Goal: Navigation & Orientation: Find specific page/section

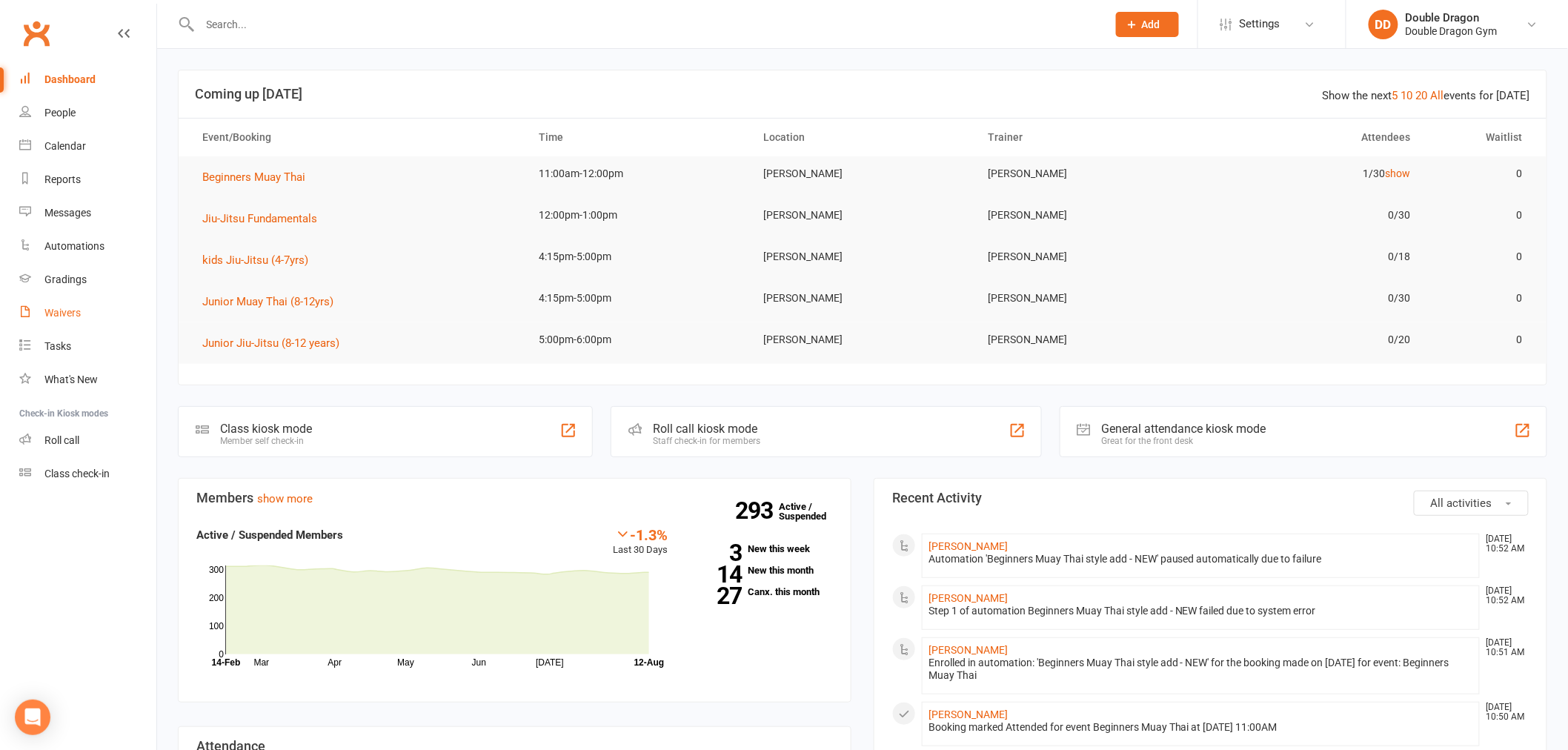
click at [51, 308] on div "Waivers" at bounding box center [62, 313] width 36 height 12
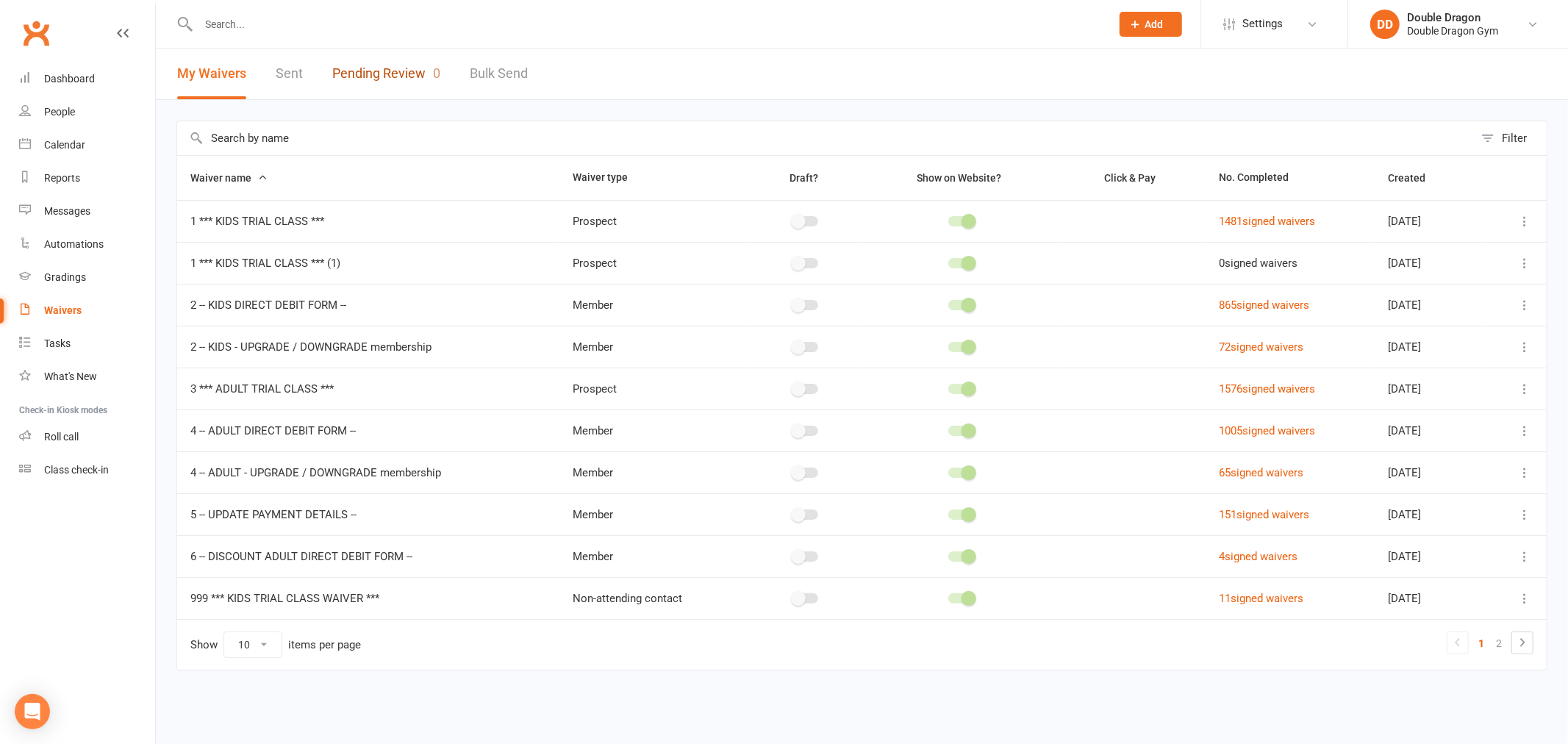
click at [412, 83] on link "Pending Review 0" at bounding box center [386, 74] width 108 height 51
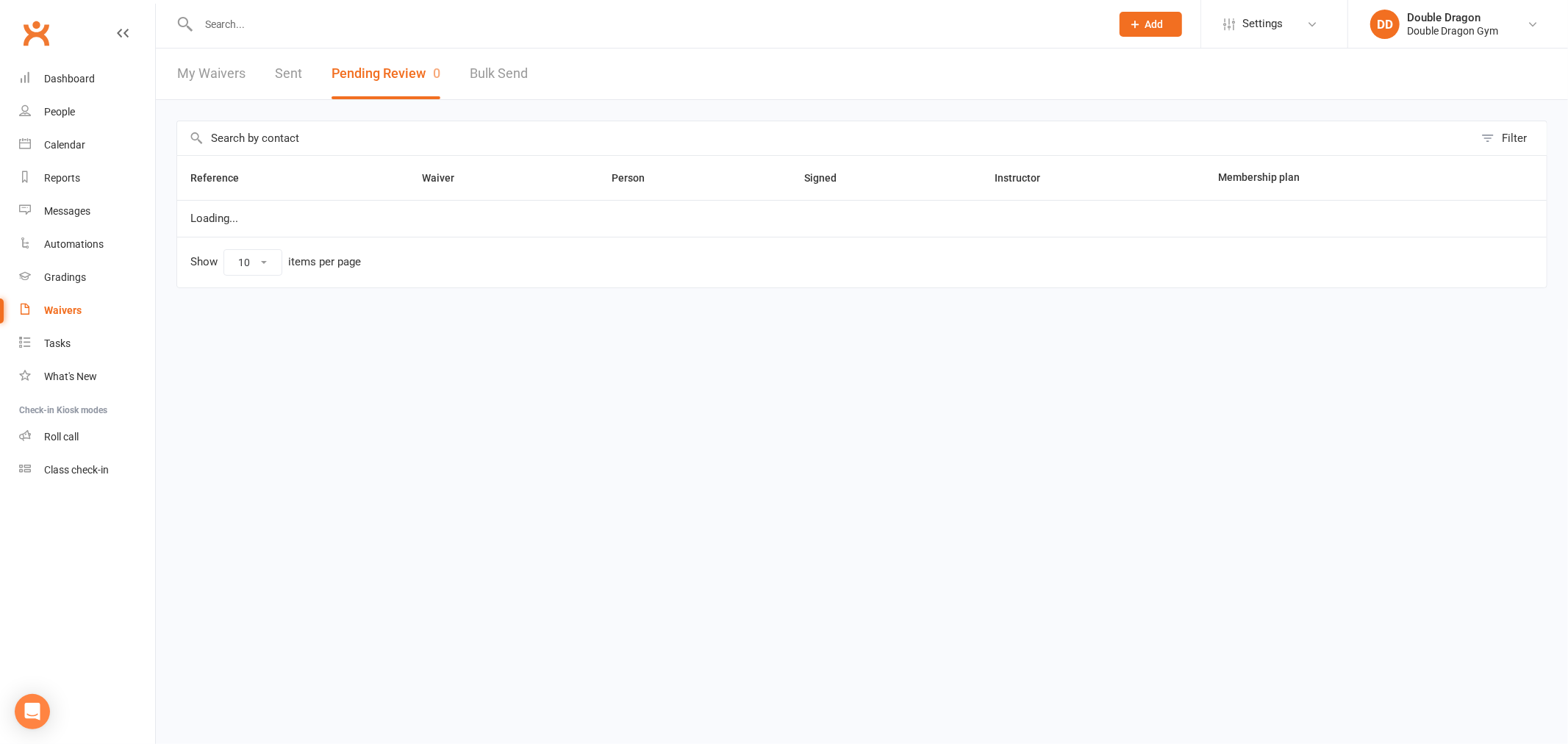
select select "100"
click at [91, 73] on div "Dashboard" at bounding box center [69, 79] width 51 height 12
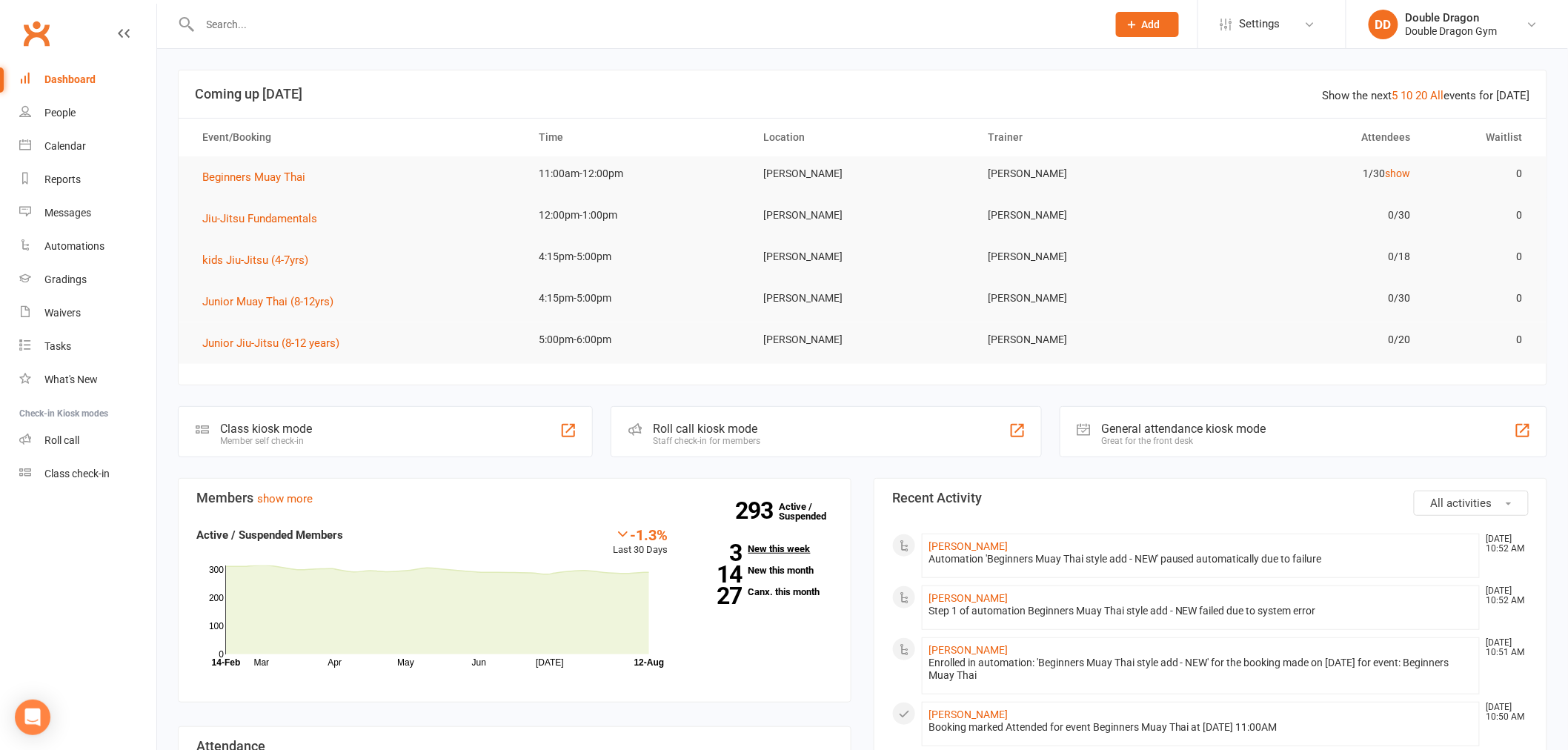
click at [771, 544] on link "3 New this week" at bounding box center [762, 549] width 142 height 10
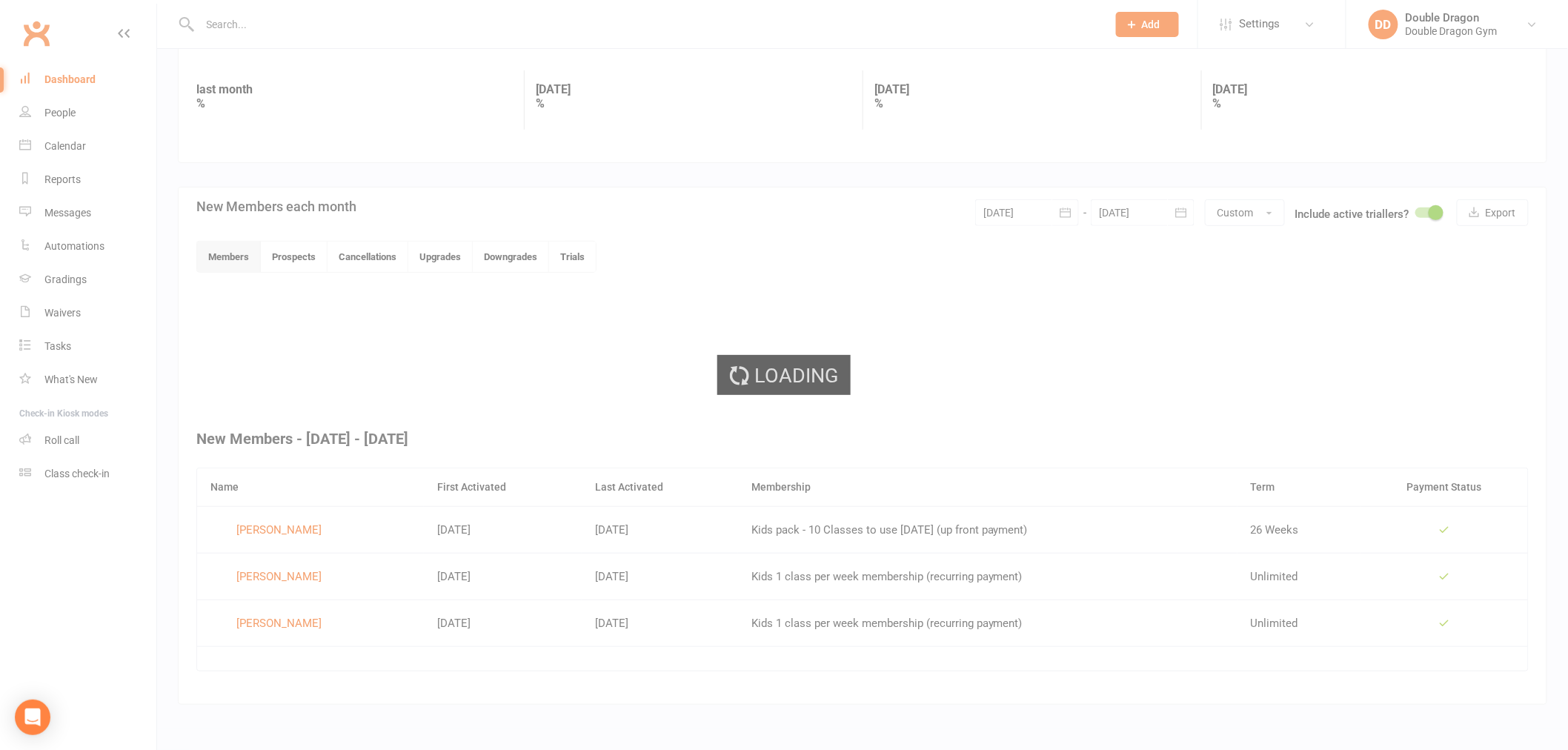
scroll to position [194, 0]
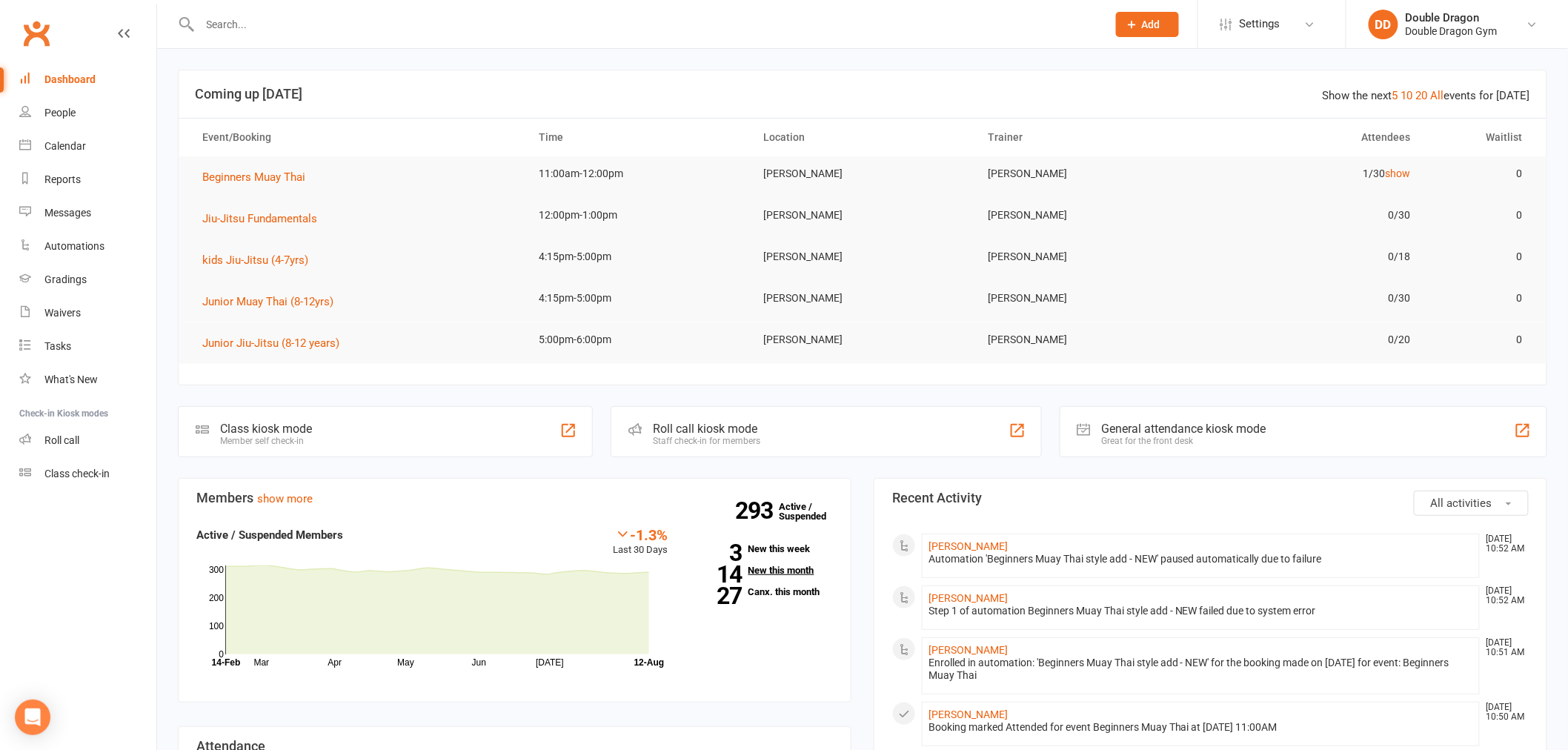
click at [790, 567] on link "14 New this month" at bounding box center [762, 570] width 142 height 10
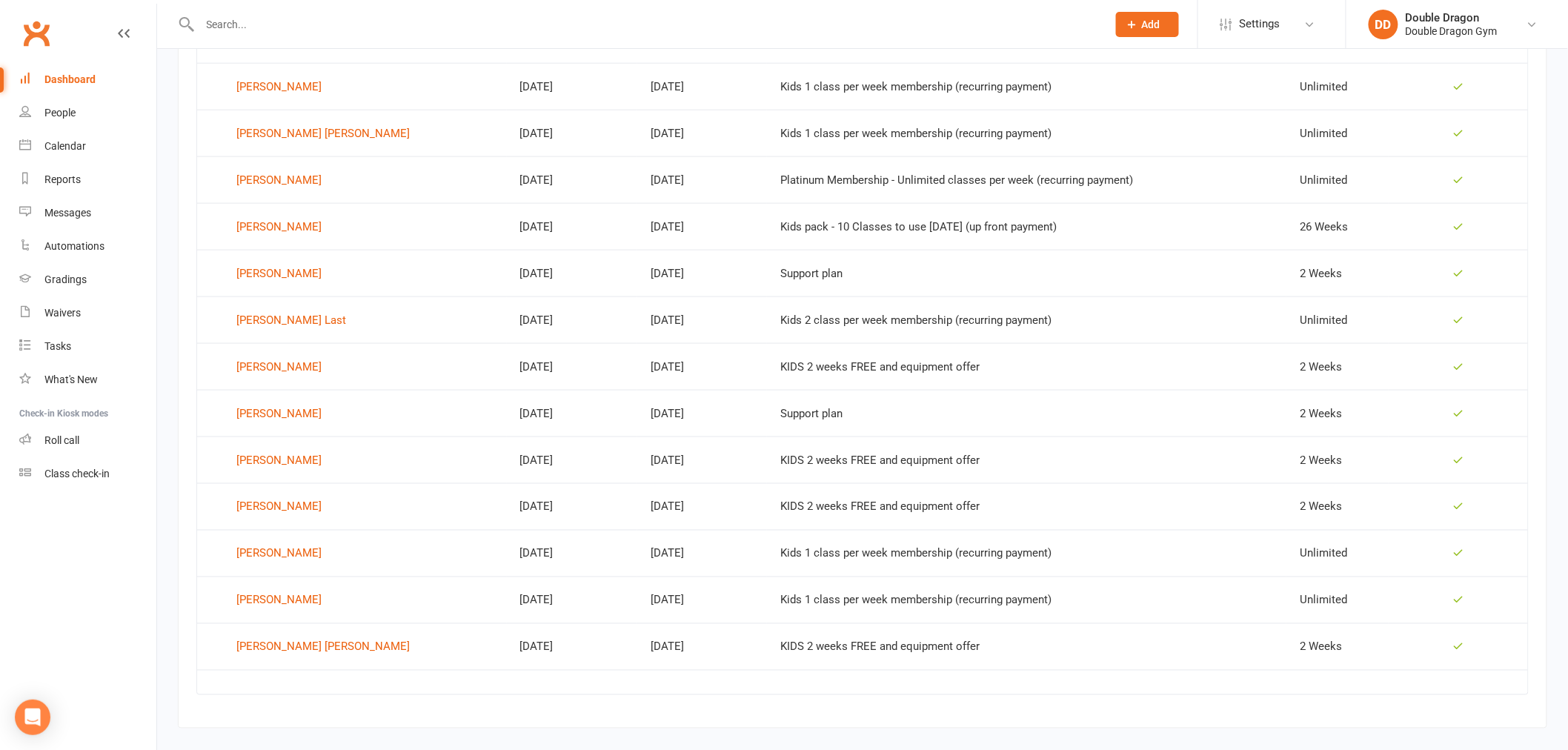
scroll to position [728, 0]
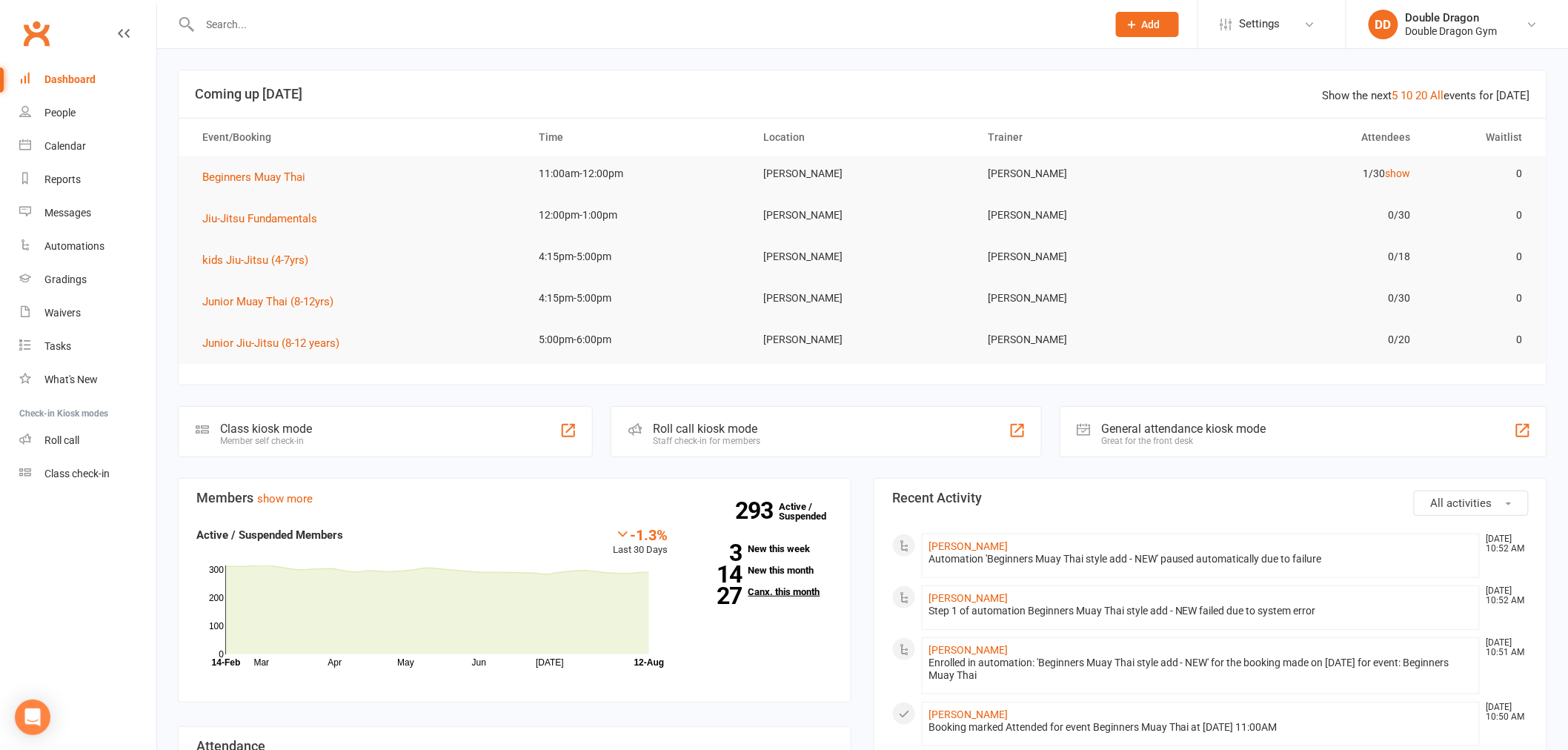
click at [778, 593] on link "27 Canx. this month" at bounding box center [762, 592] width 142 height 10
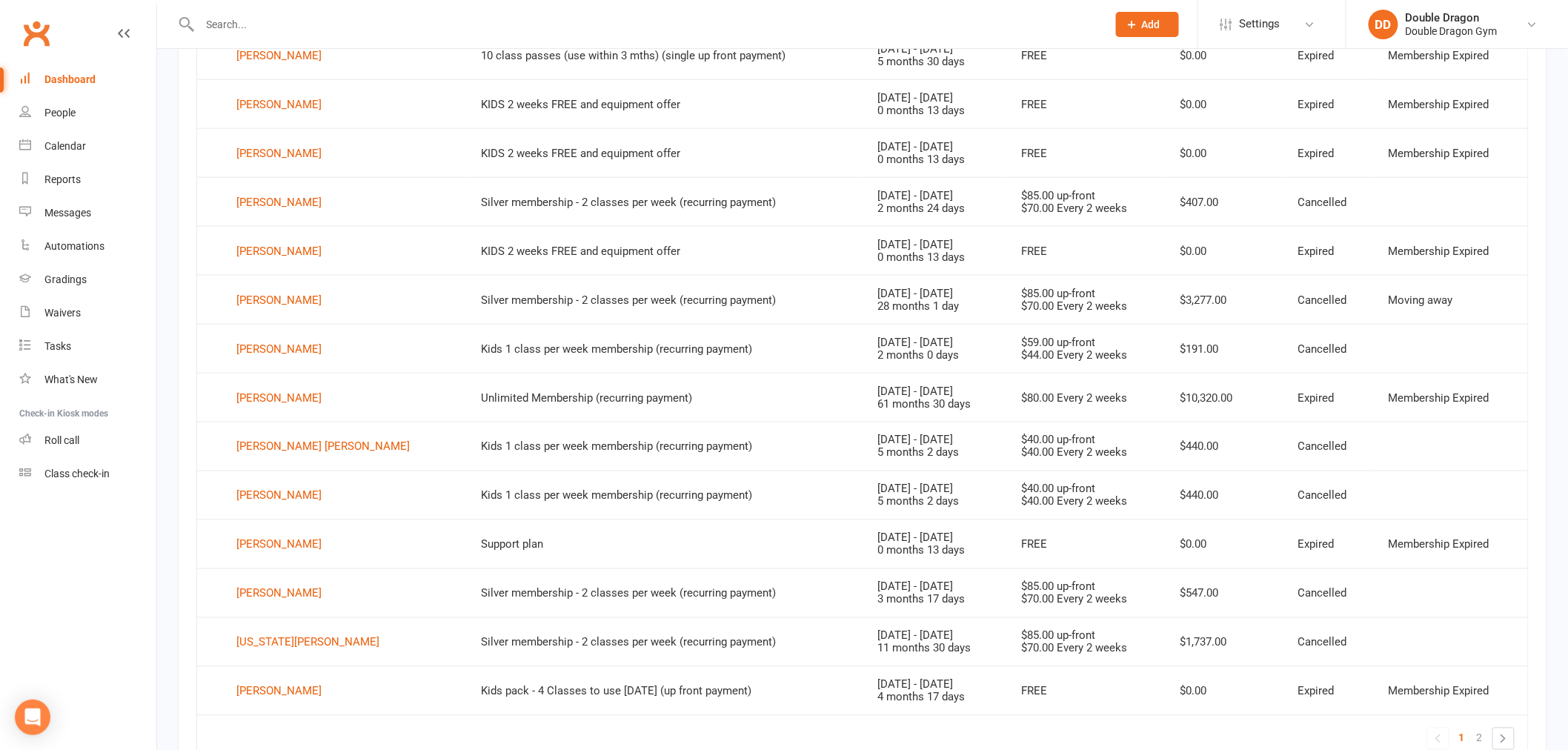
scroll to position [817, 0]
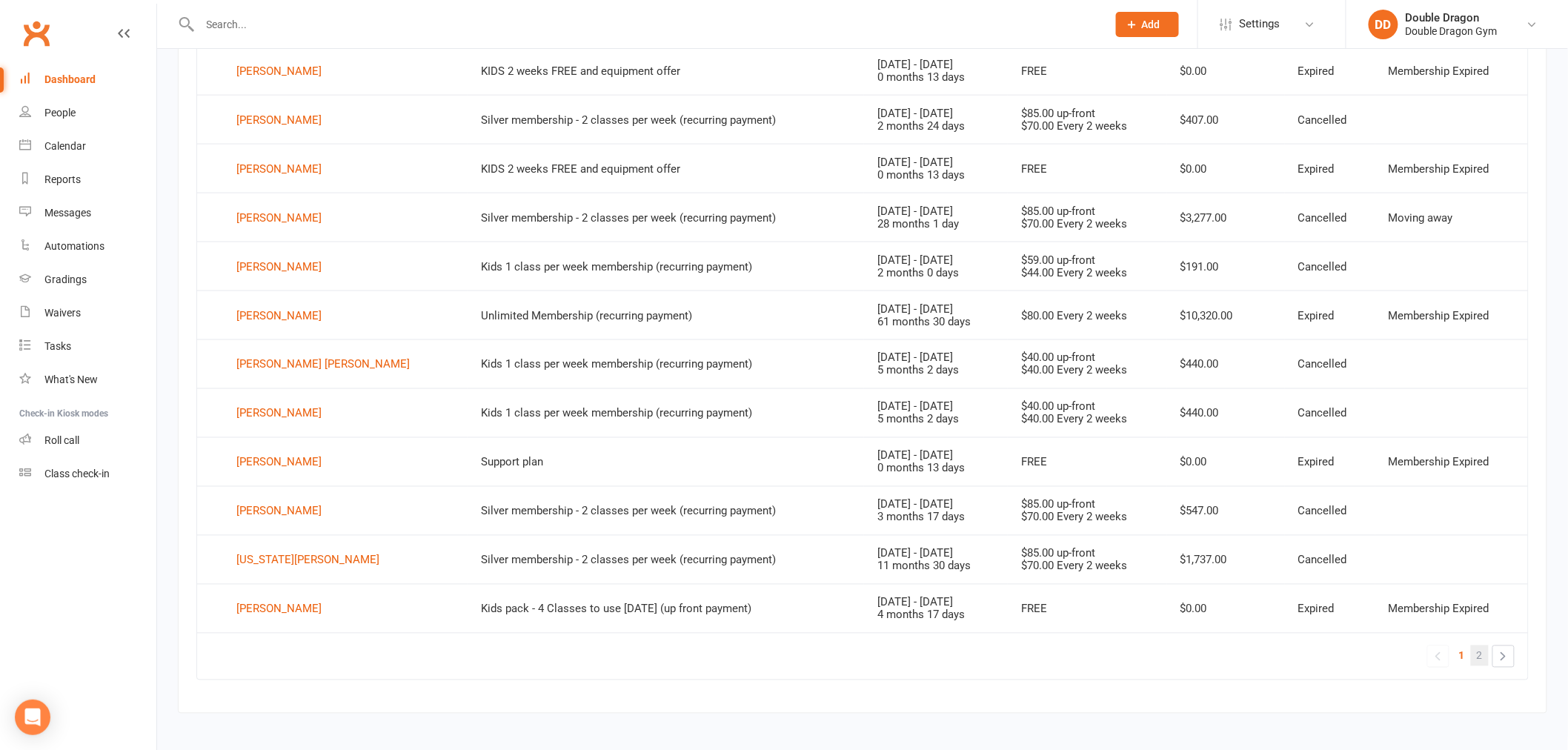
click at [1480, 656] on span "2" at bounding box center [1480, 655] width 6 height 20
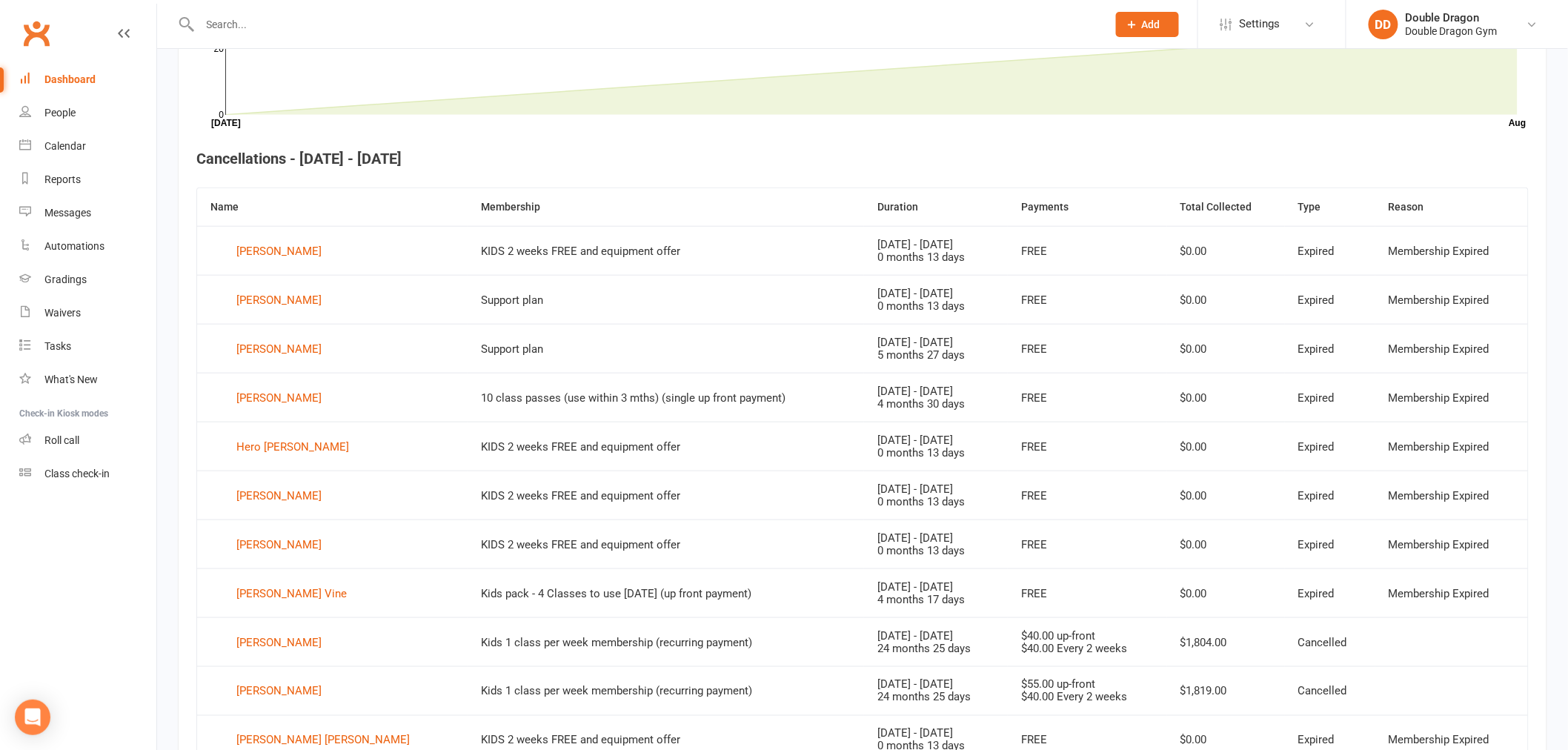
scroll to position [516, 0]
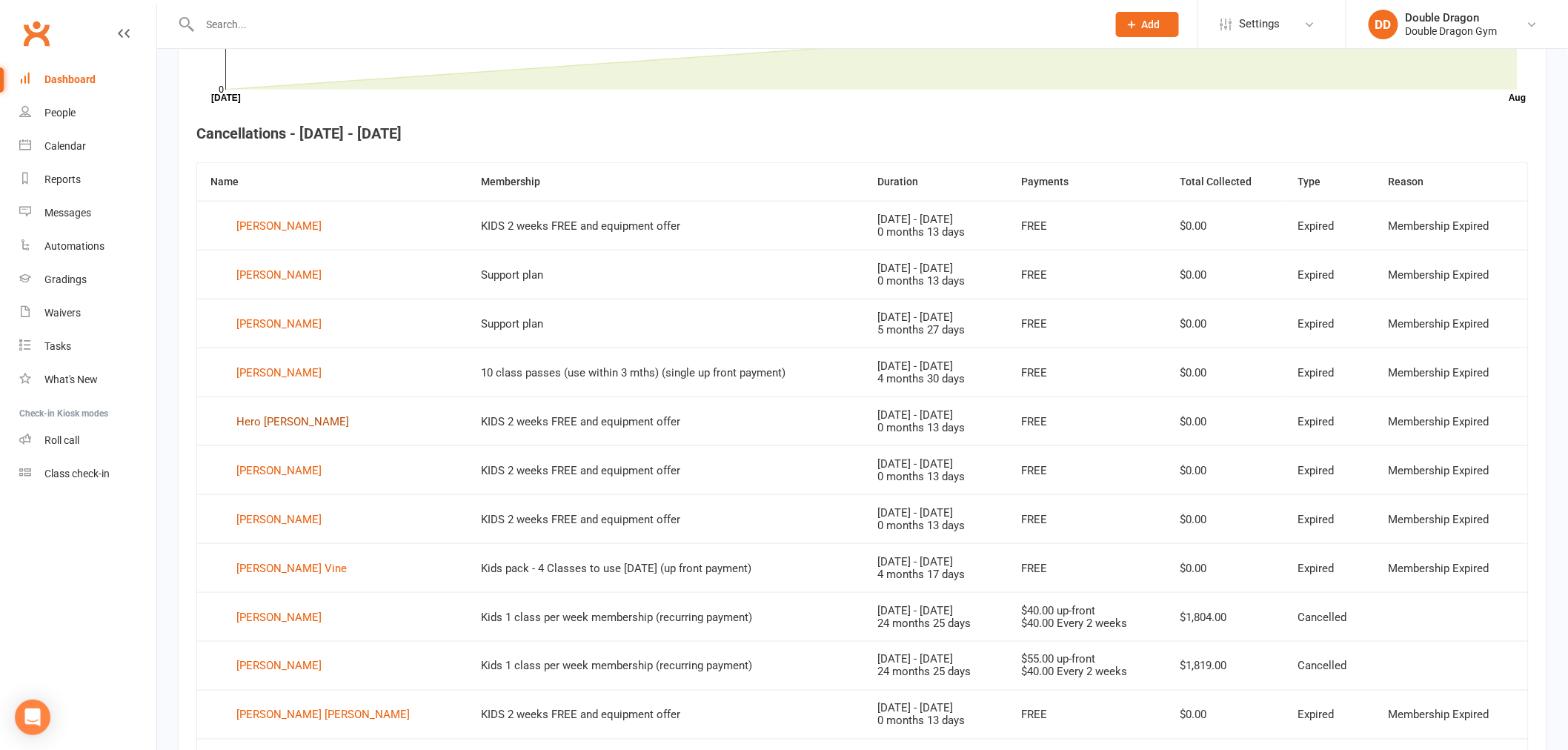
click at [263, 420] on div "Hero [PERSON_NAME]" at bounding box center [293, 422] width 113 height 22
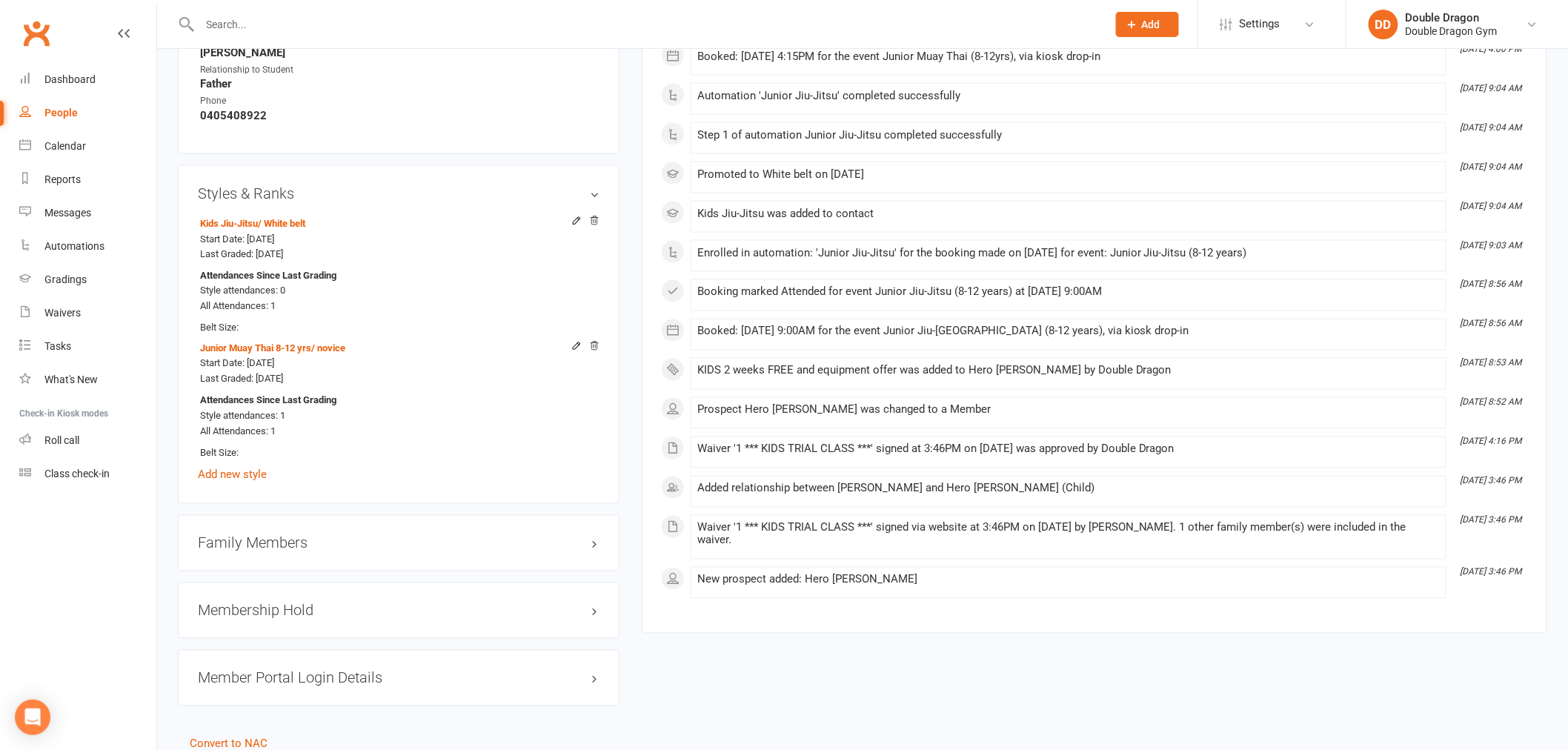
scroll to position [906, 0]
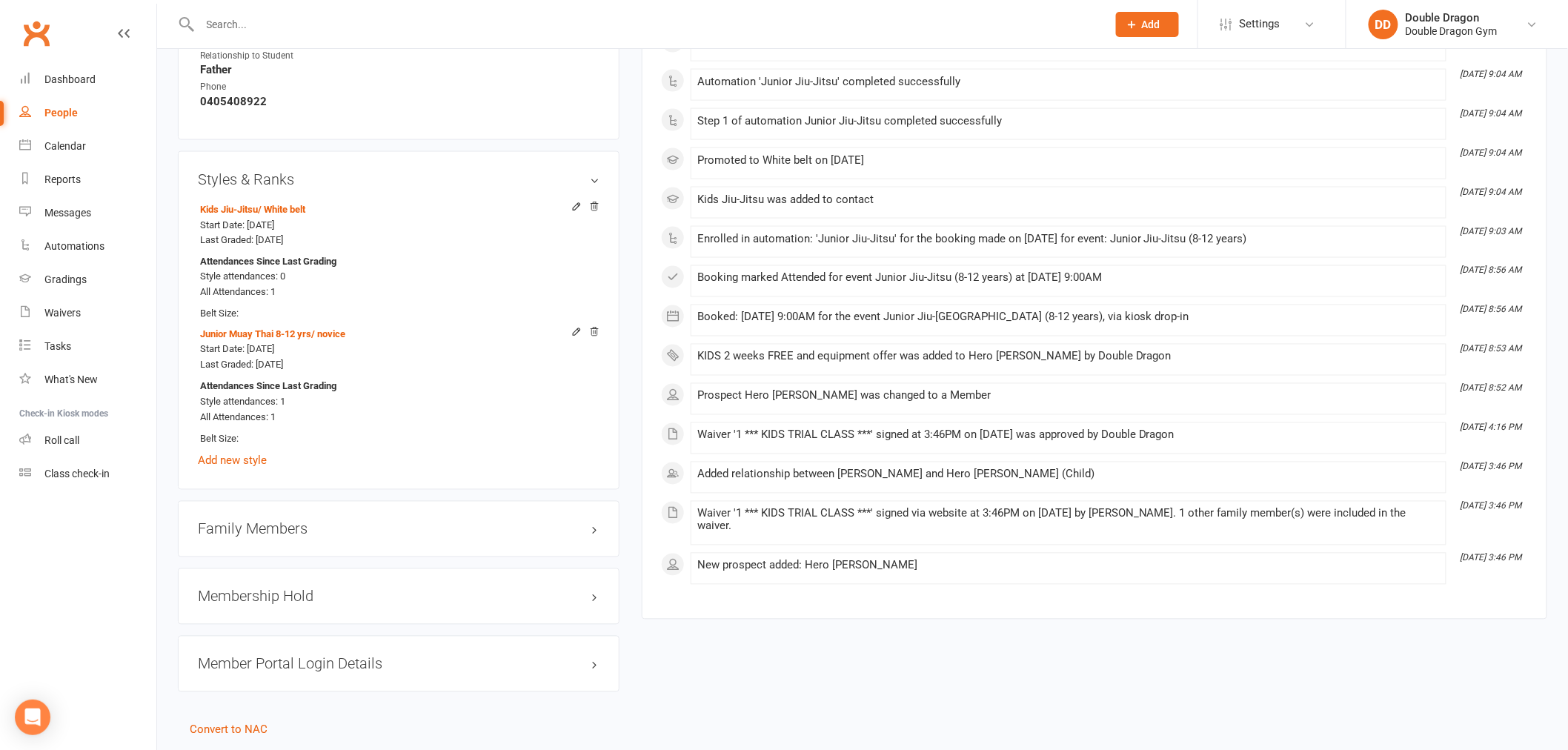
click at [292, 535] on h3 "Family Members" at bounding box center [399, 529] width 402 height 16
click at [300, 565] on link "[PERSON_NAME] - Parent / Guardian" at bounding box center [285, 560] width 171 height 16
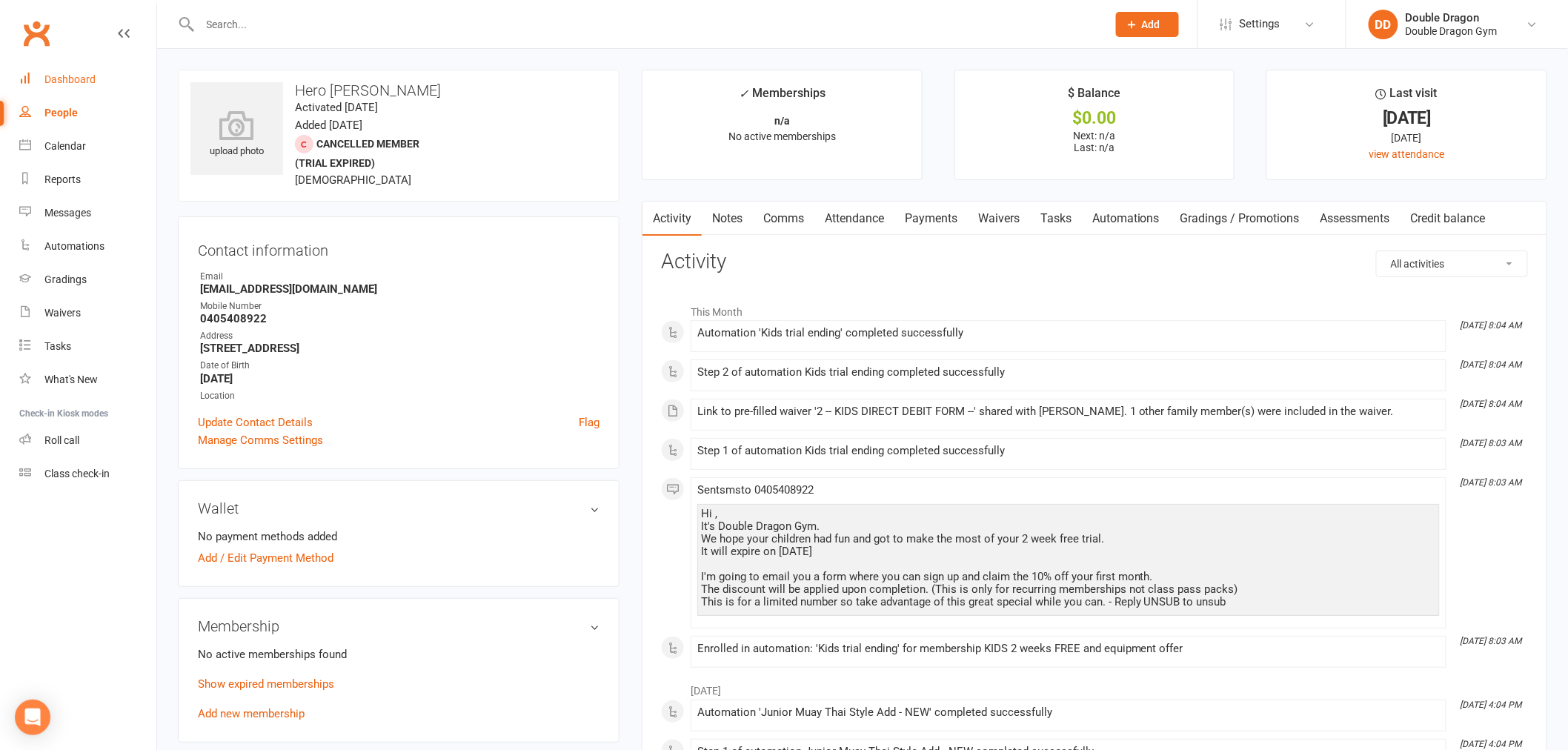
click at [84, 82] on div "Dashboard" at bounding box center [69, 79] width 51 height 12
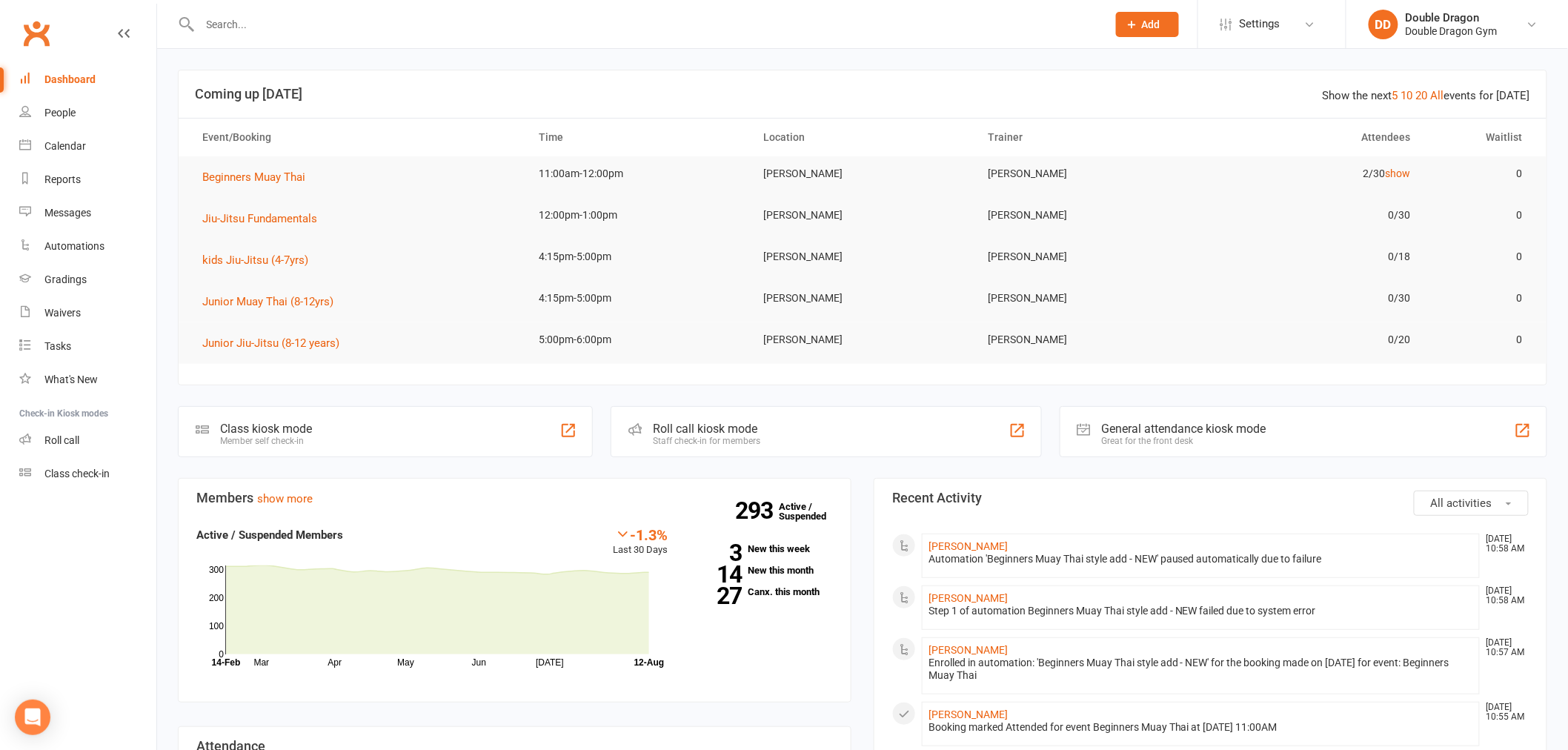
click at [91, 79] on div "Dashboard" at bounding box center [69, 79] width 51 height 12
click at [72, 158] on link "Calendar" at bounding box center [88, 146] width 137 height 33
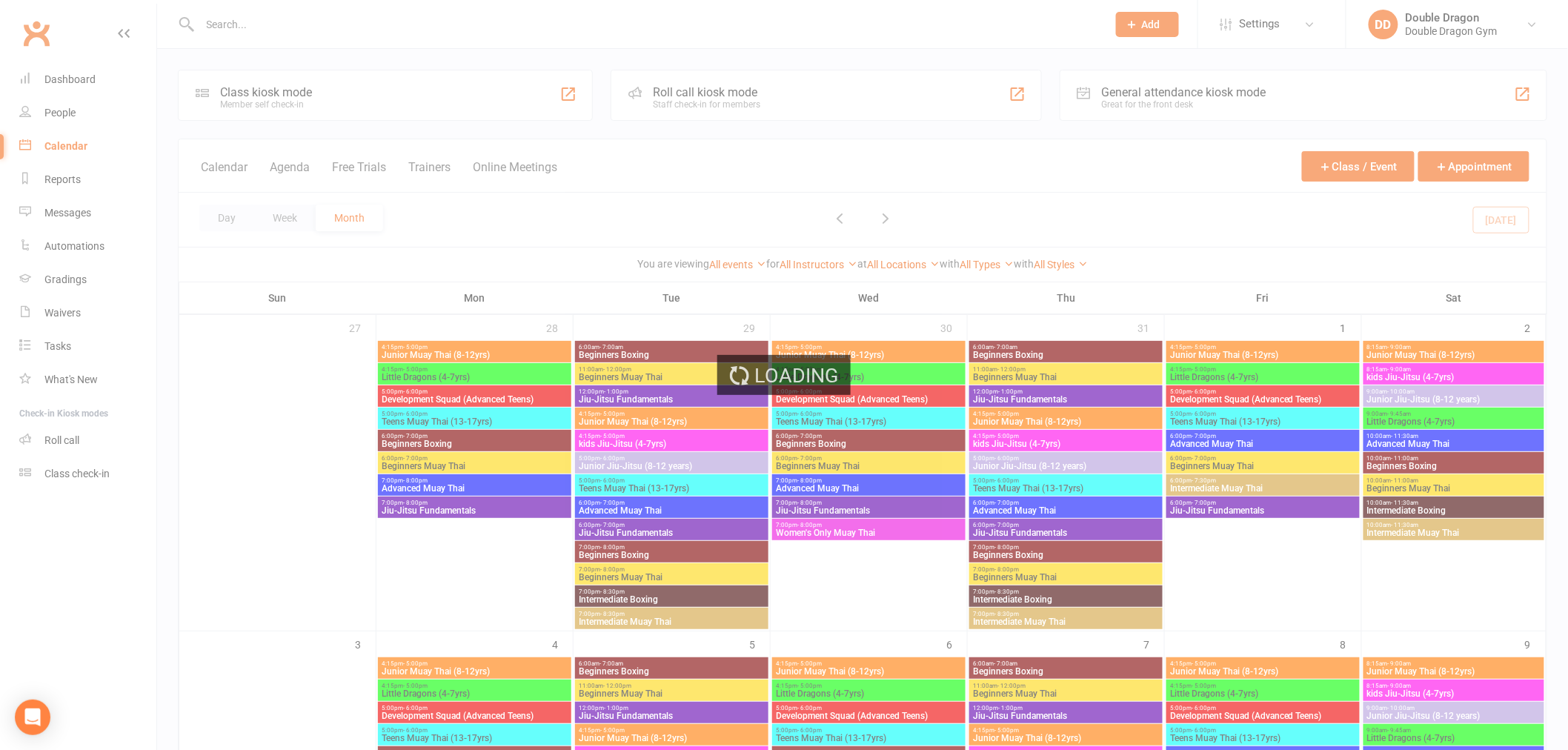
click at [782, 84] on div "Loading" at bounding box center [784, 375] width 1568 height 750
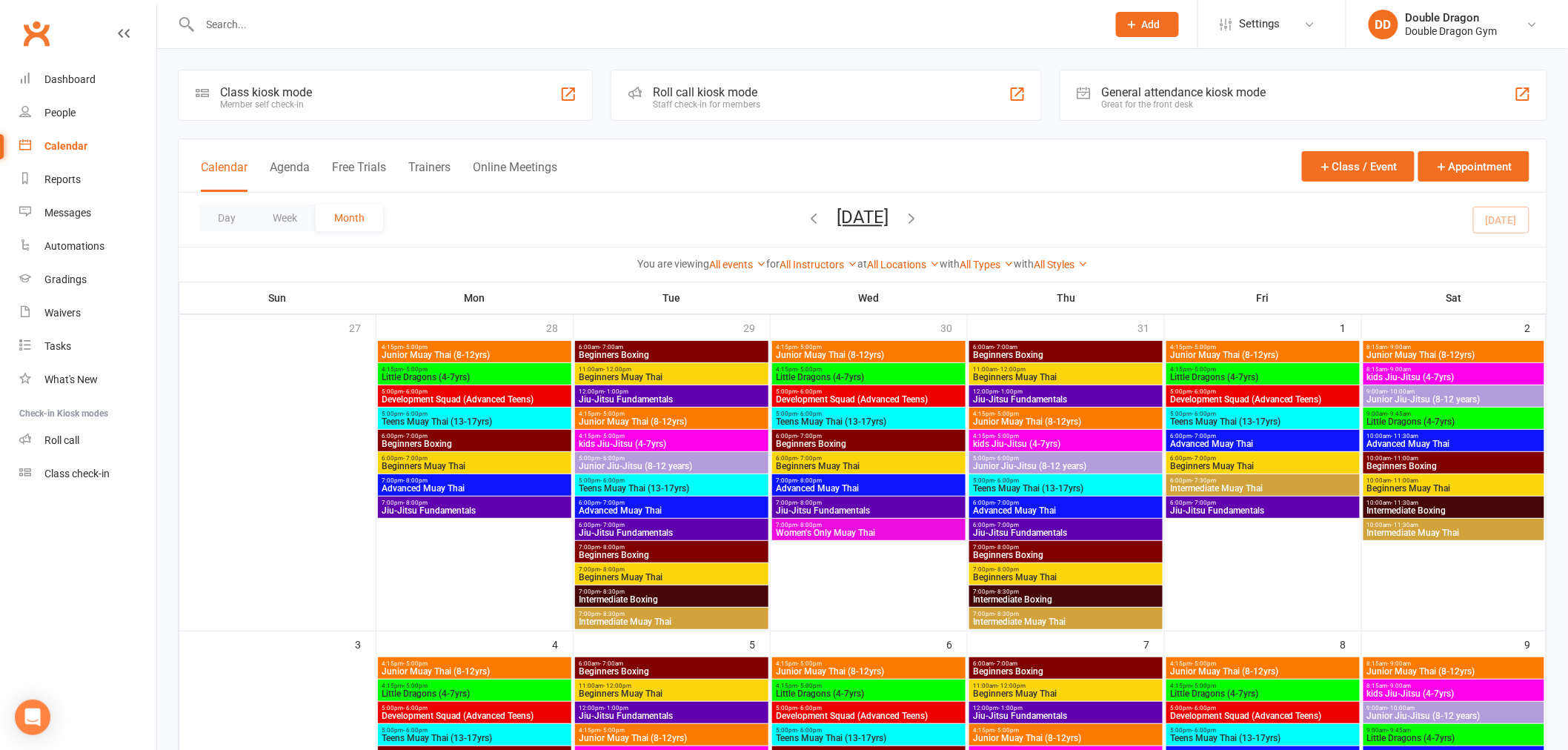
click at [782, 84] on div "Roll call kiosk mode Staff check-in for members" at bounding box center [826, 95] width 430 height 51
